Goal: Book appointment/travel/reservation

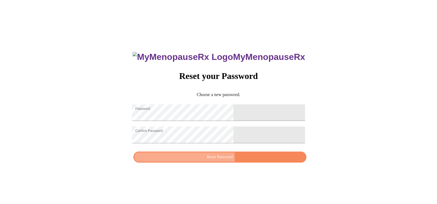
click at [215, 160] on span "Reset Password" at bounding box center [220, 156] width 160 height 7
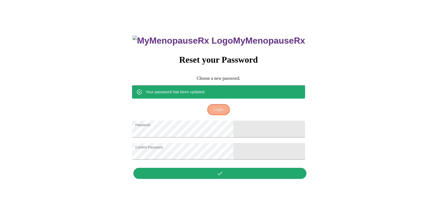
click at [216, 106] on span "Login" at bounding box center [218, 109] width 10 height 7
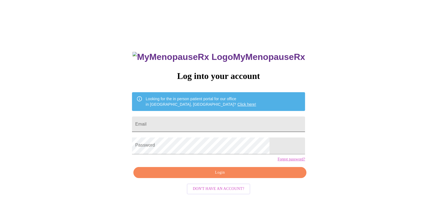
click at [169, 128] on input "Email" at bounding box center [218, 123] width 173 height 15
type input "[EMAIL_ADDRESS][DOMAIN_NAME]"
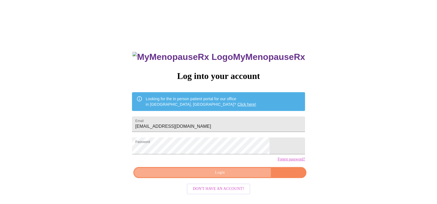
click at [215, 176] on span "Login" at bounding box center [220, 172] width 160 height 7
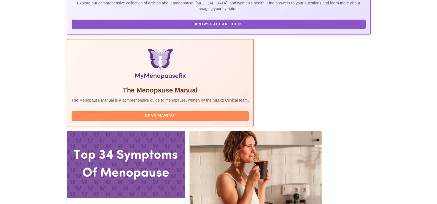
scroll to position [159, 0]
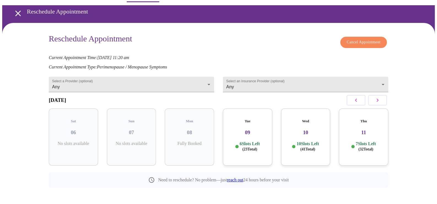
scroll to position [29, 0]
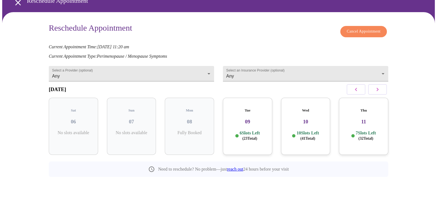
click at [248, 124] on h3 "09" at bounding box center [247, 121] width 40 height 6
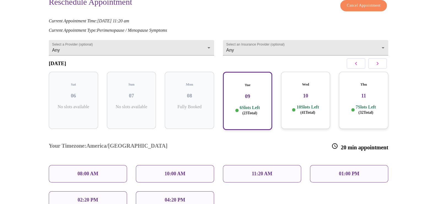
scroll to position [102, 0]
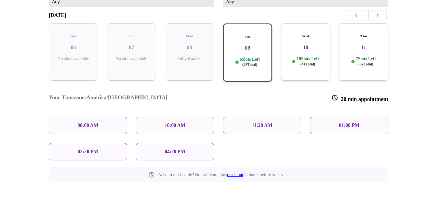
click at [175, 148] on p "04:20 PM" at bounding box center [175, 151] width 20 height 6
click at [162, 144] on div "04:20 PM" at bounding box center [175, 151] width 78 height 17
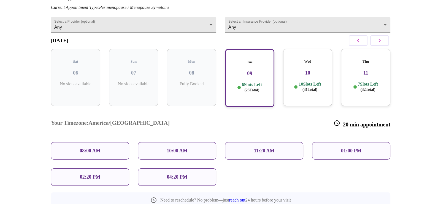
scroll to position [126, 0]
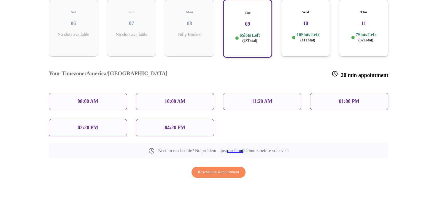
click at [167, 124] on p "04:20 PM" at bounding box center [175, 127] width 20 height 6
click at [216, 172] on span "Reschedule Appointment" at bounding box center [218, 172] width 41 height 7
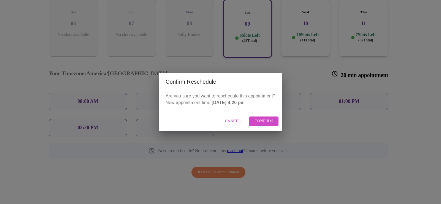
click at [273, 122] on span "Confirm" at bounding box center [263, 121] width 18 height 7
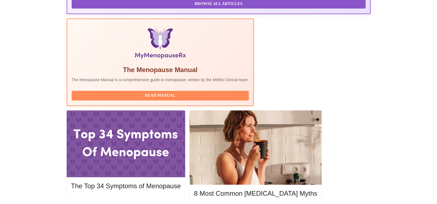
scroll to position [159, 0]
